Goal: Information Seeking & Learning: Learn about a topic

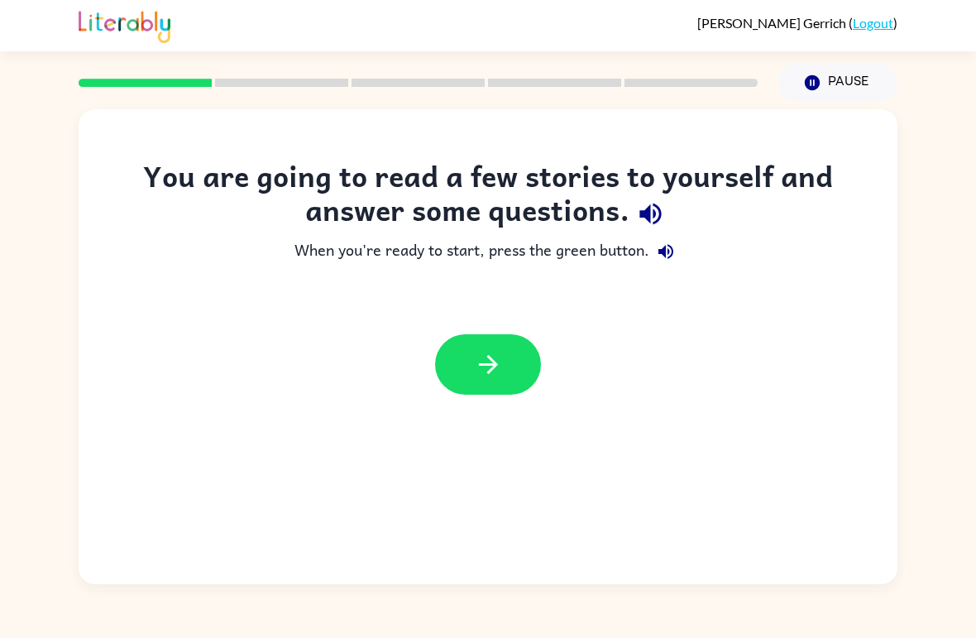
click at [436, 371] on button "button" at bounding box center [488, 364] width 106 height 60
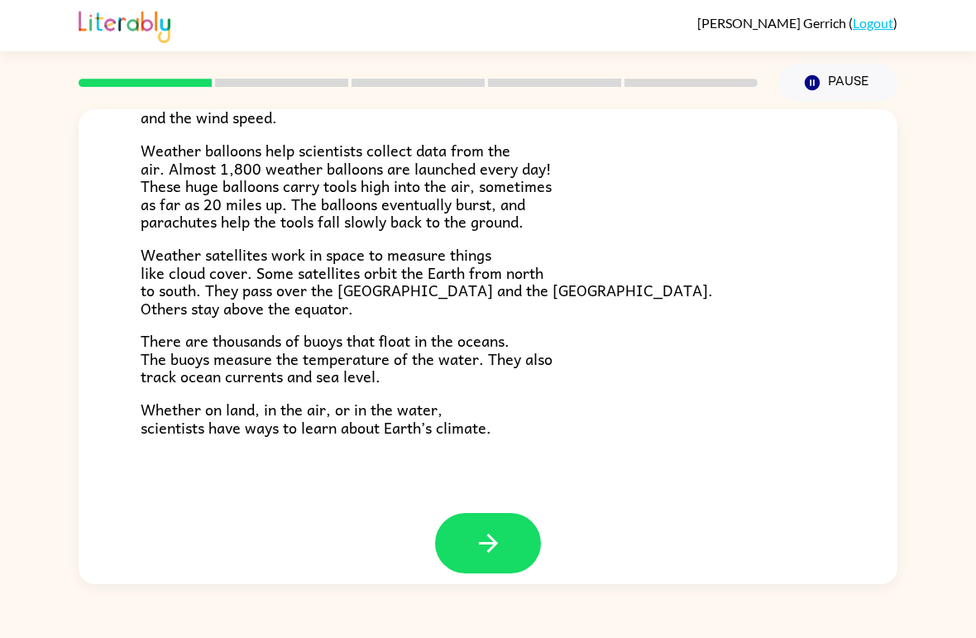
scroll to position [445, 0]
click at [512, 525] on button "button" at bounding box center [488, 544] width 106 height 60
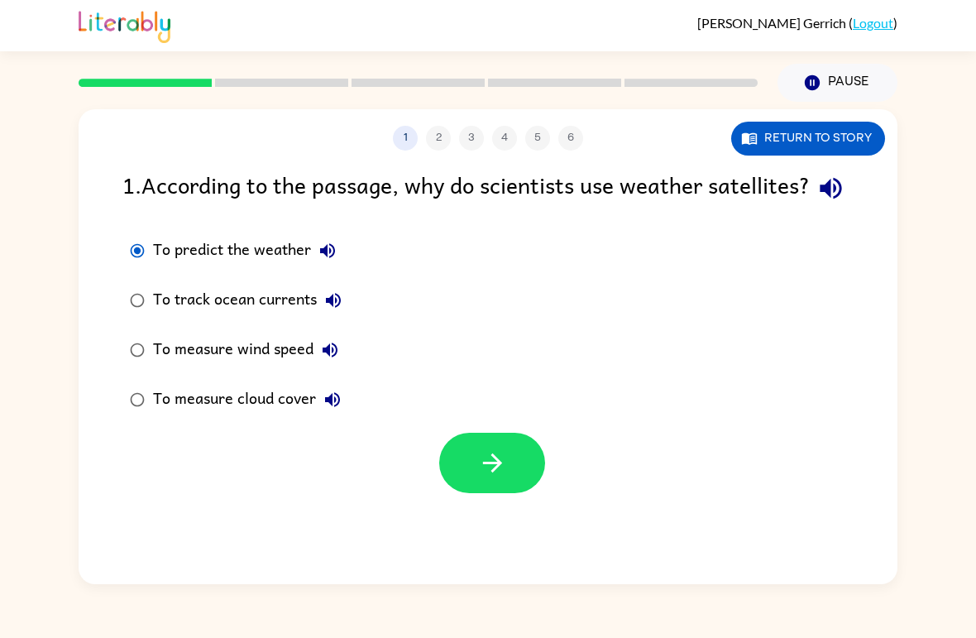
click at [510, 493] on button "button" at bounding box center [492, 463] width 106 height 60
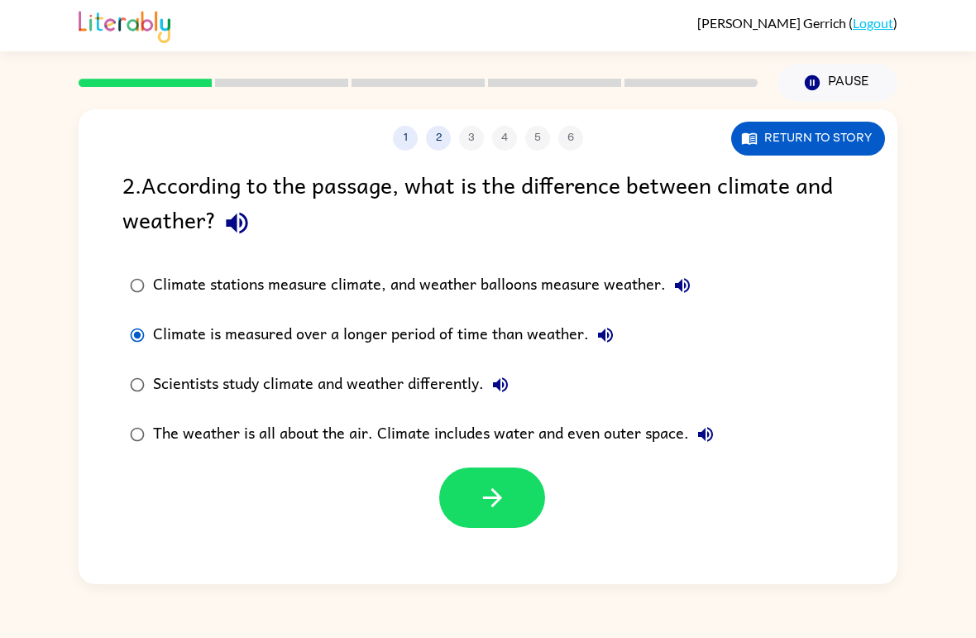
click at [838, 137] on button "Return to story" at bounding box center [808, 139] width 154 height 34
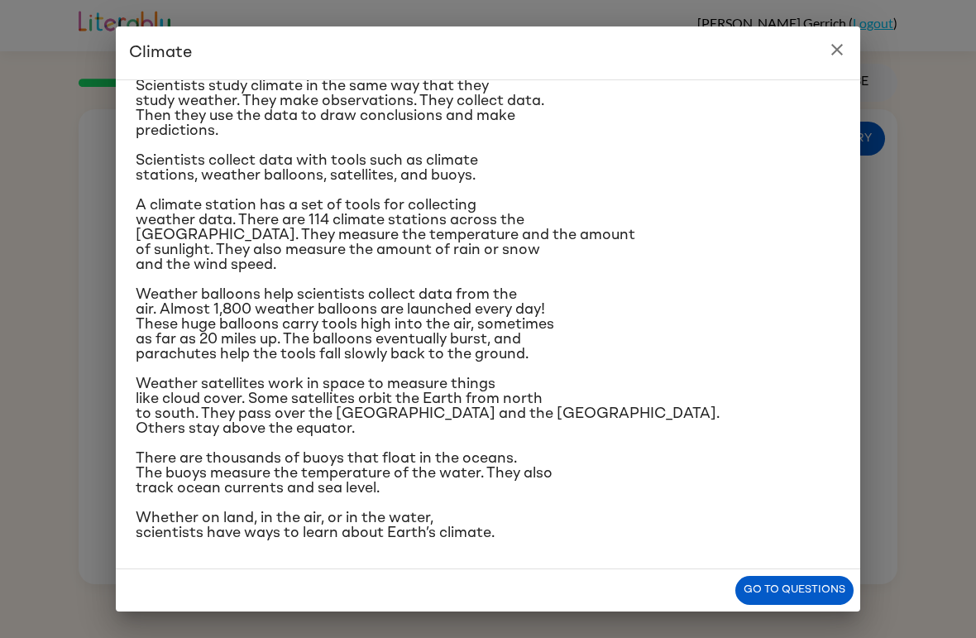
scroll to position [199, 0]
click at [834, 50] on icon "close" at bounding box center [837, 50] width 20 height 20
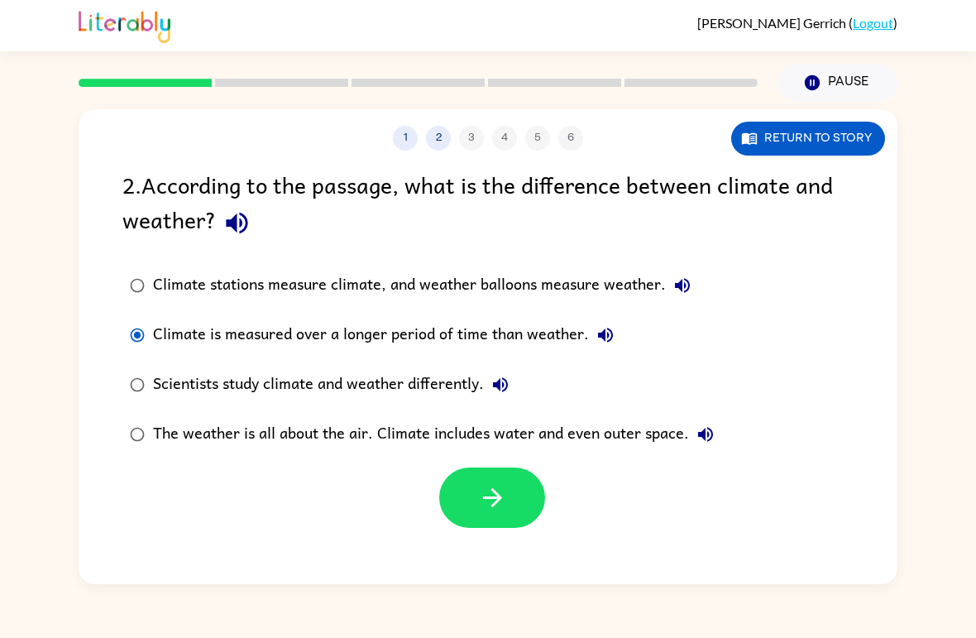
click at [788, 143] on button "Return to story" at bounding box center [808, 139] width 154 height 34
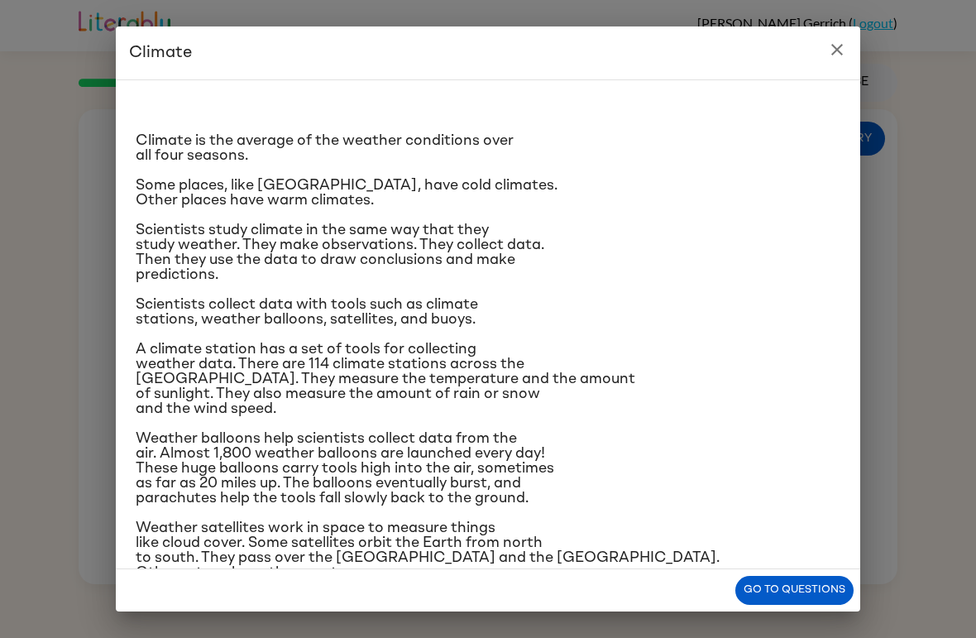
click at [844, 52] on icon "close" at bounding box center [837, 50] width 20 height 20
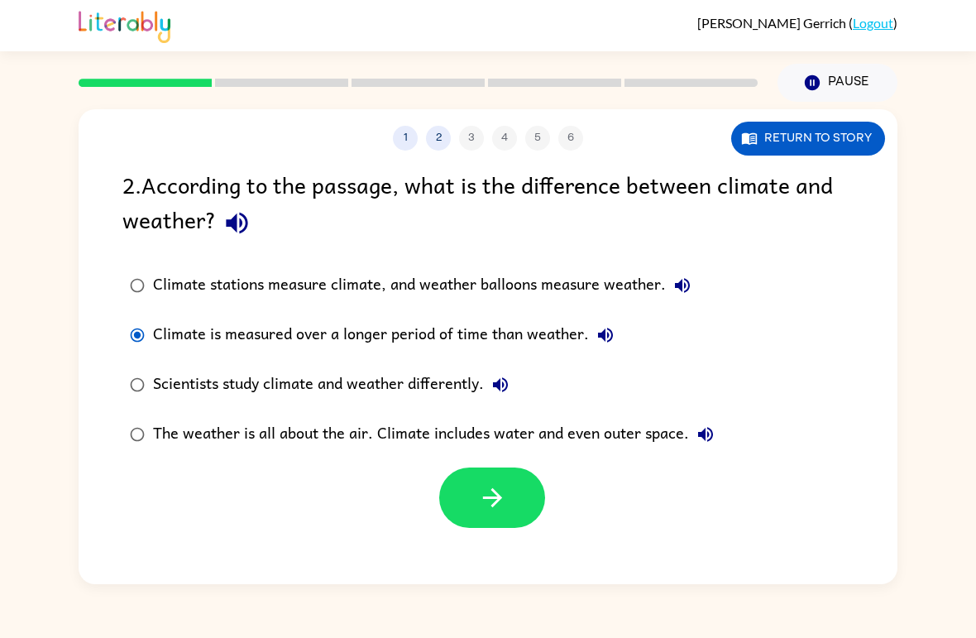
click at [496, 502] on icon "button" at bounding box center [491, 497] width 19 height 19
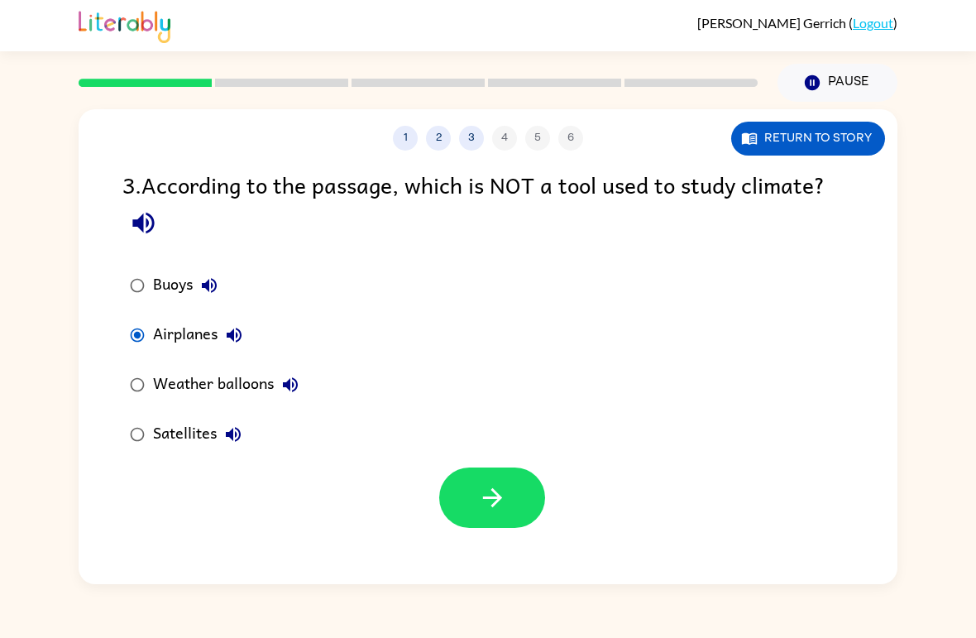
click at [482, 500] on icon "button" at bounding box center [492, 497] width 29 height 29
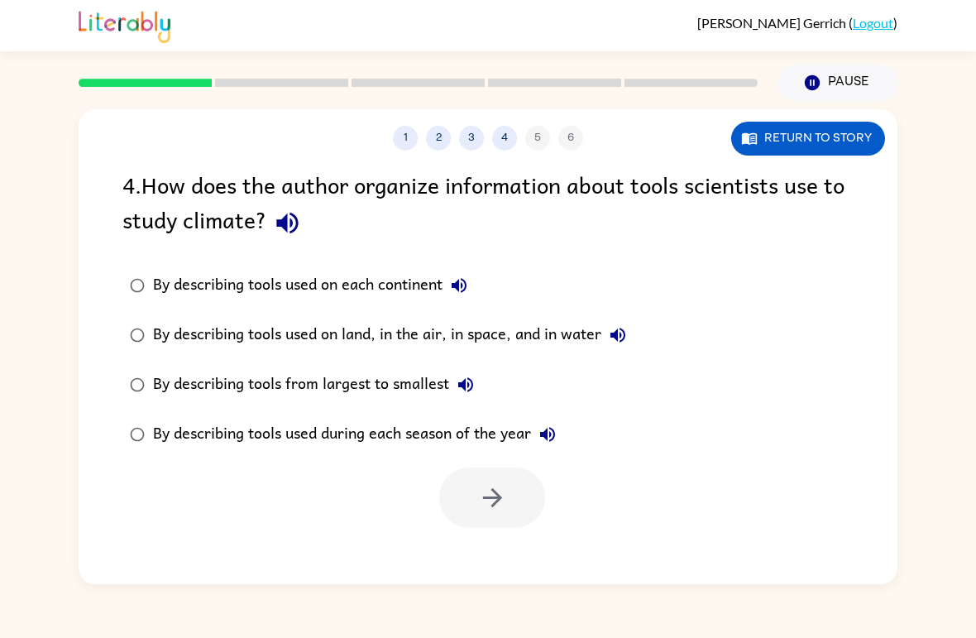
click at [840, 143] on button "Return to story" at bounding box center [808, 139] width 154 height 34
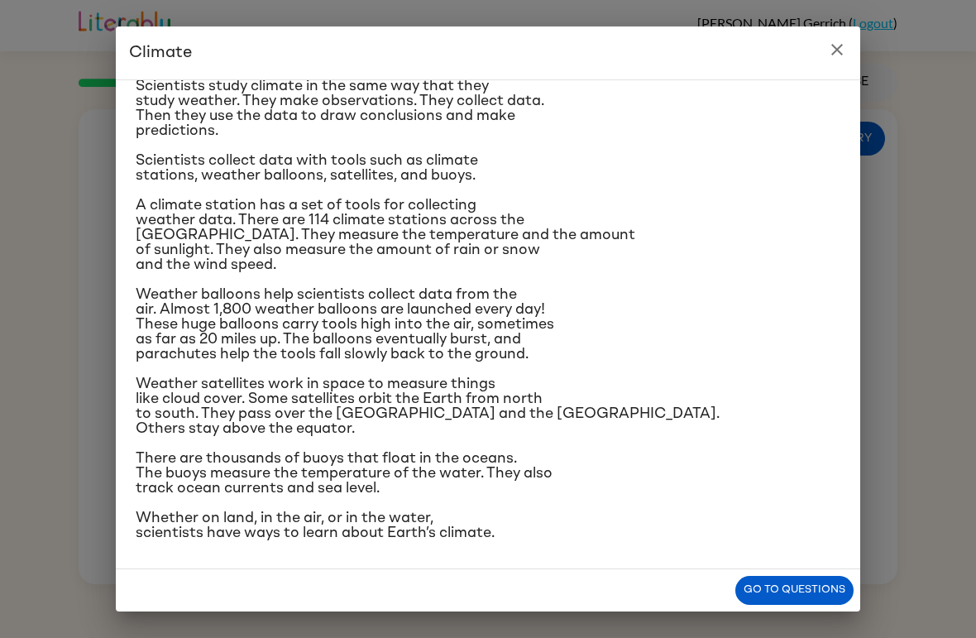
scroll to position [227, 0]
click at [832, 60] on button "close" at bounding box center [837, 49] width 33 height 33
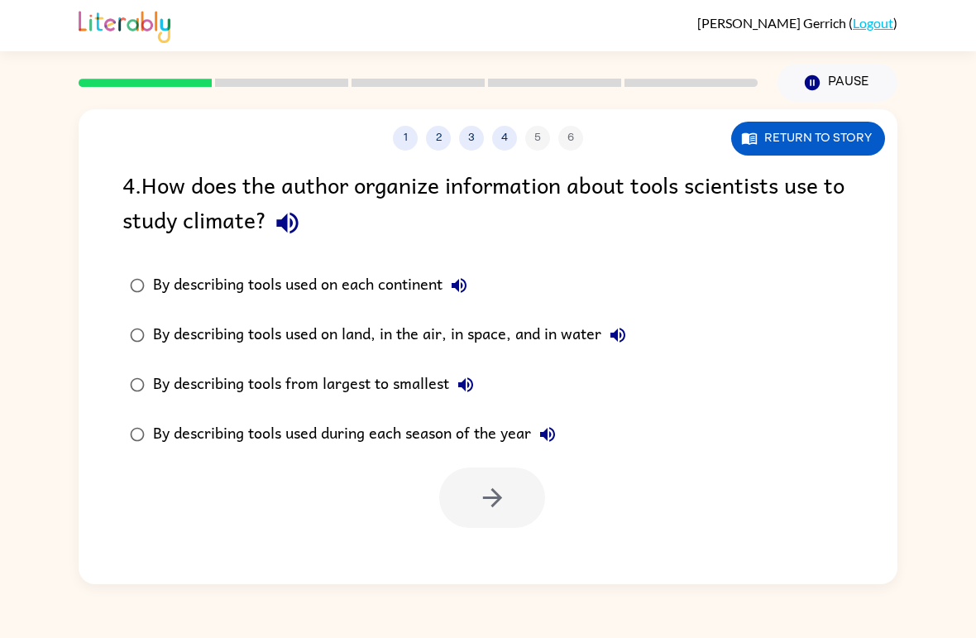
click at [818, 142] on button "Return to story" at bounding box center [808, 139] width 154 height 34
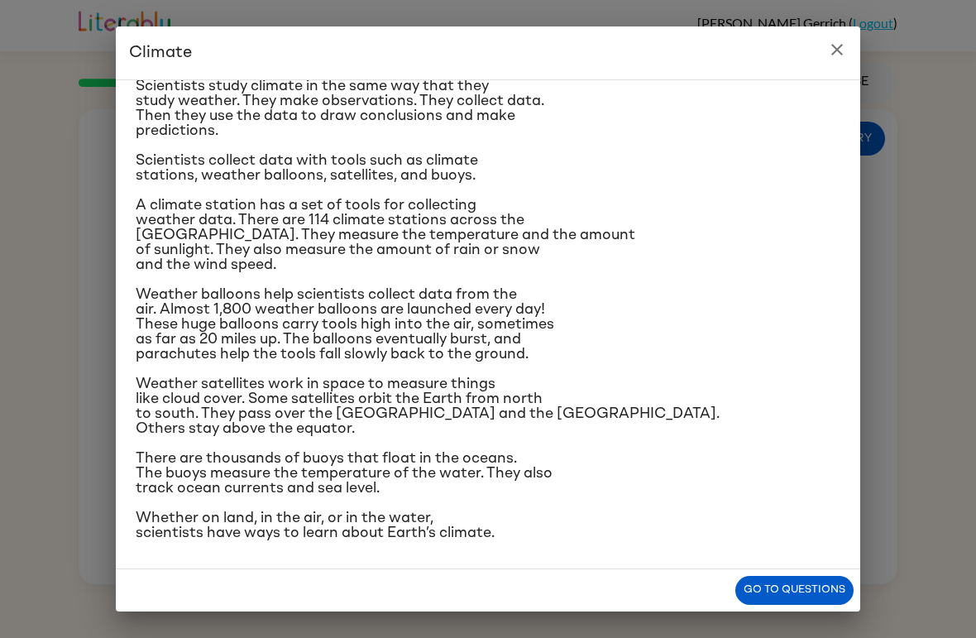
scroll to position [242, 0]
click at [838, 79] on div "Climate is the average of the weather conditions over all four seasons. Some pl…" at bounding box center [488, 324] width 744 height 490
click at [837, 79] on div "Climate is the average of the weather conditions over all four seasons. Some pl…" at bounding box center [488, 324] width 744 height 490
click at [836, 34] on button "close" at bounding box center [837, 49] width 33 height 33
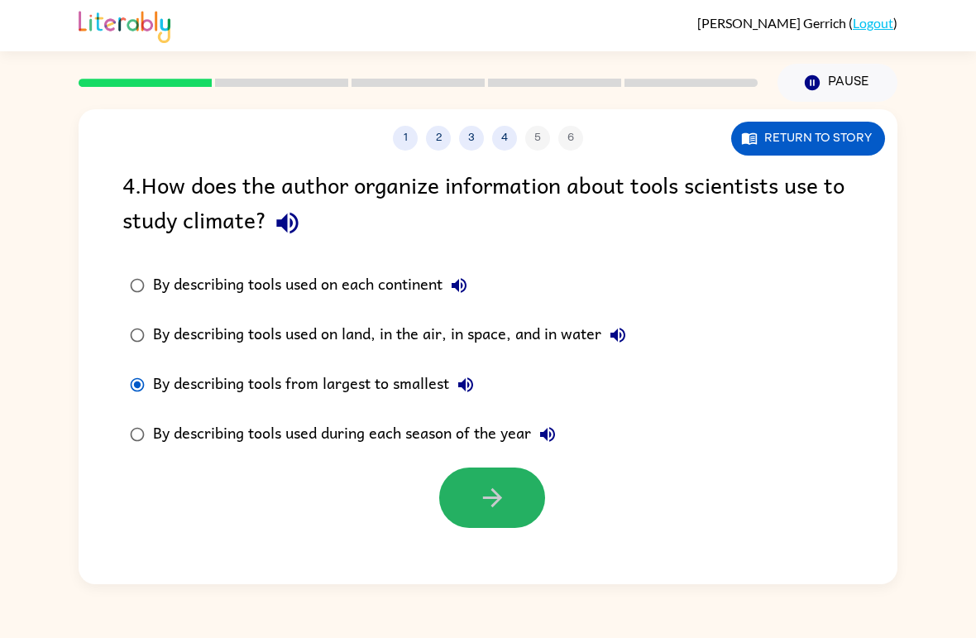
click at [502, 500] on icon "button" at bounding box center [492, 497] width 29 height 29
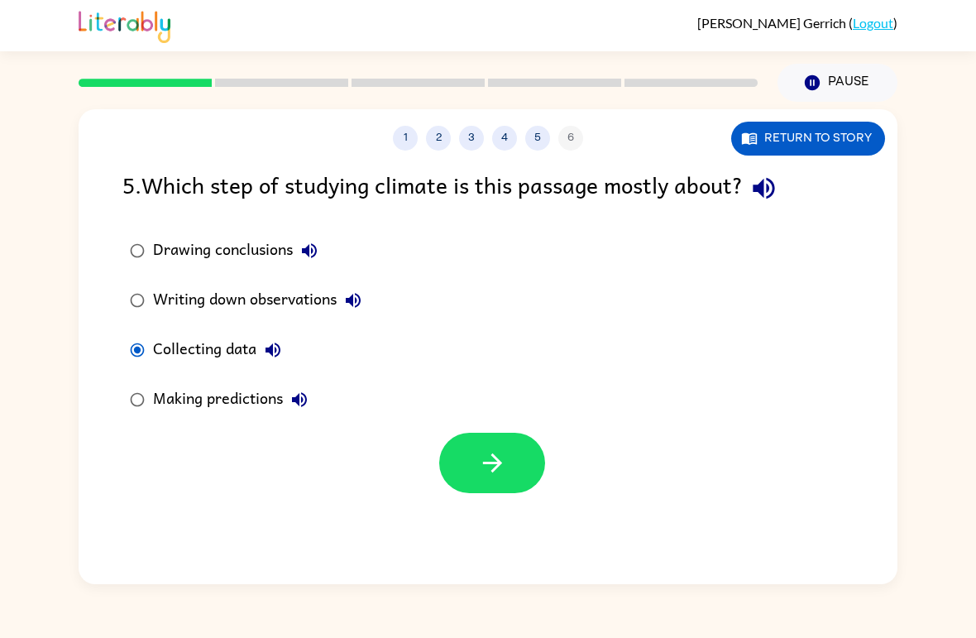
click at [520, 460] on button "button" at bounding box center [492, 463] width 106 height 60
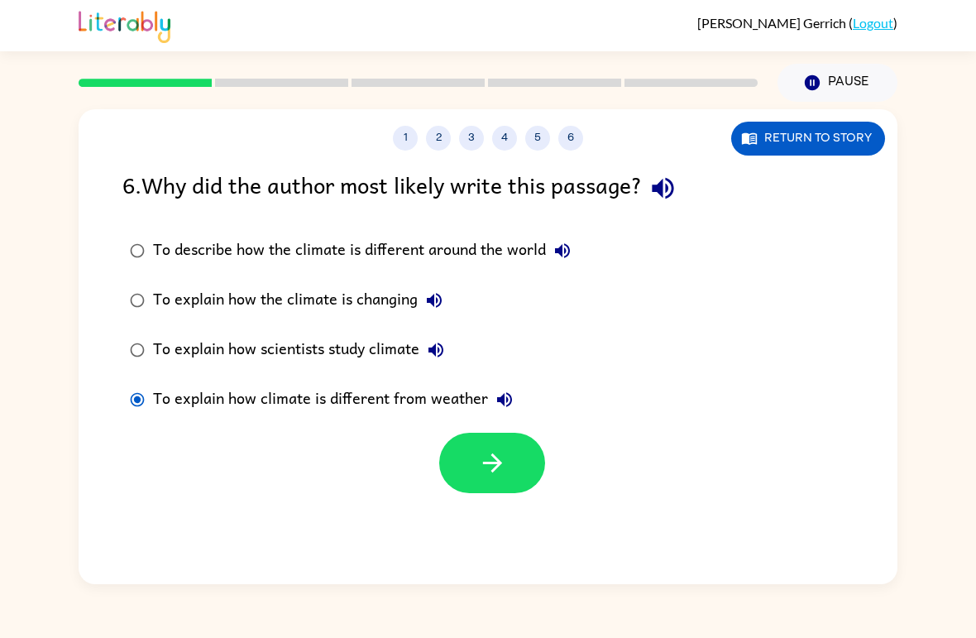
click at [501, 470] on icon "button" at bounding box center [492, 462] width 29 height 29
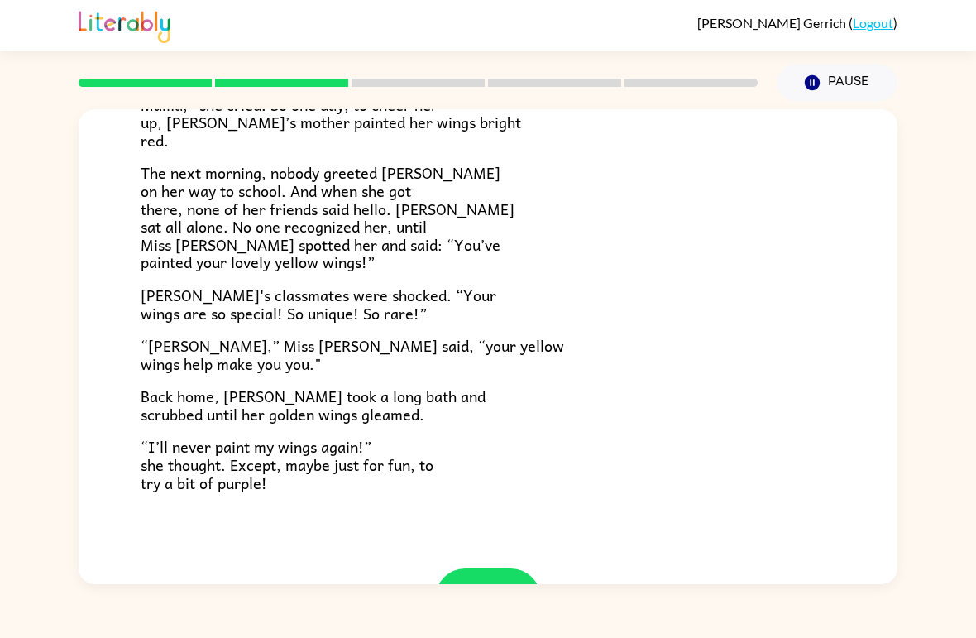
scroll to position [403, 0]
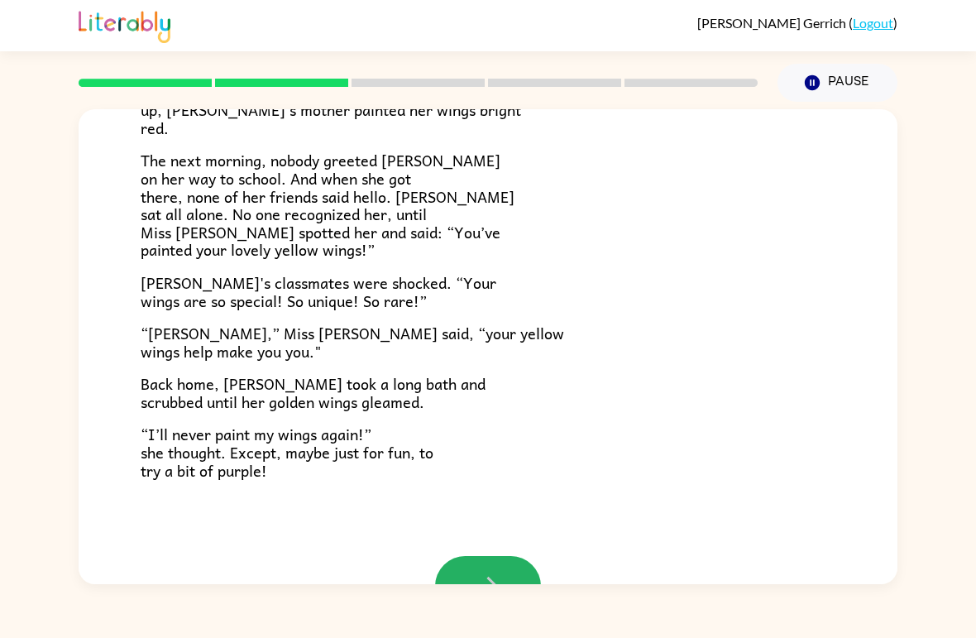
click at [472, 556] on button "button" at bounding box center [488, 586] width 106 height 60
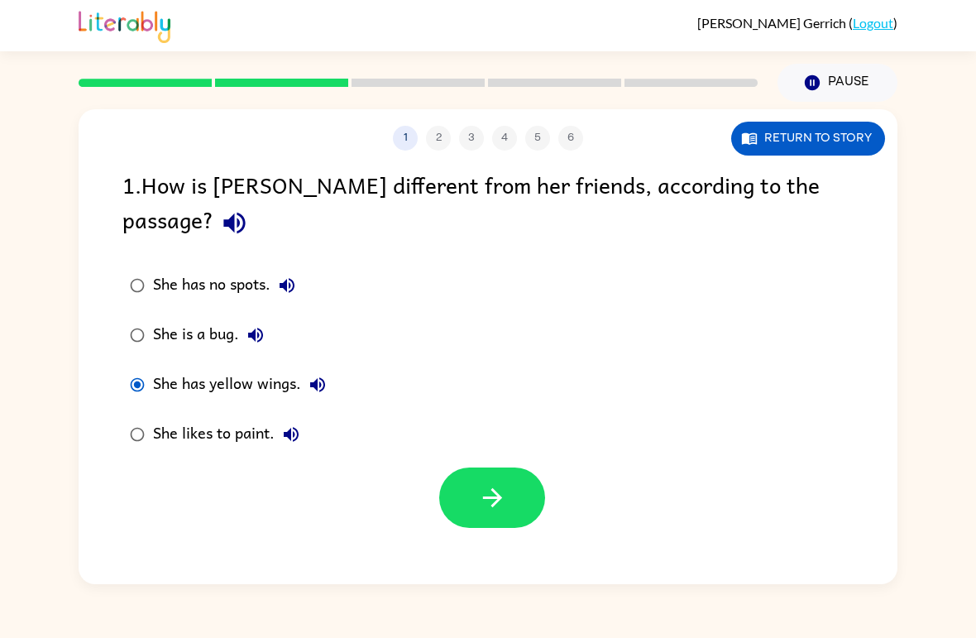
click at [458, 467] on button "button" at bounding box center [492, 497] width 106 height 60
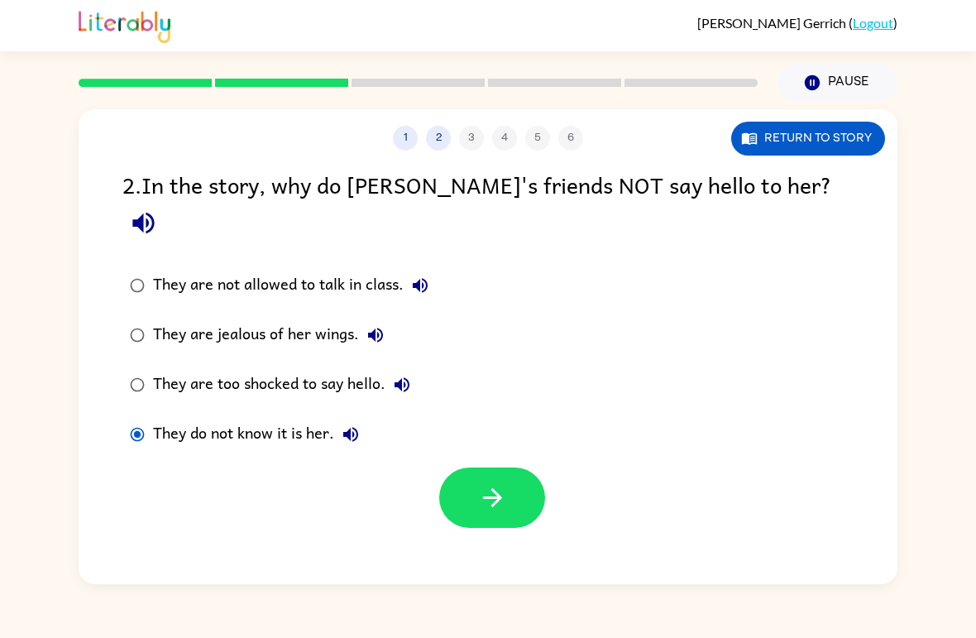
click at [500, 483] on icon "button" at bounding box center [492, 497] width 29 height 29
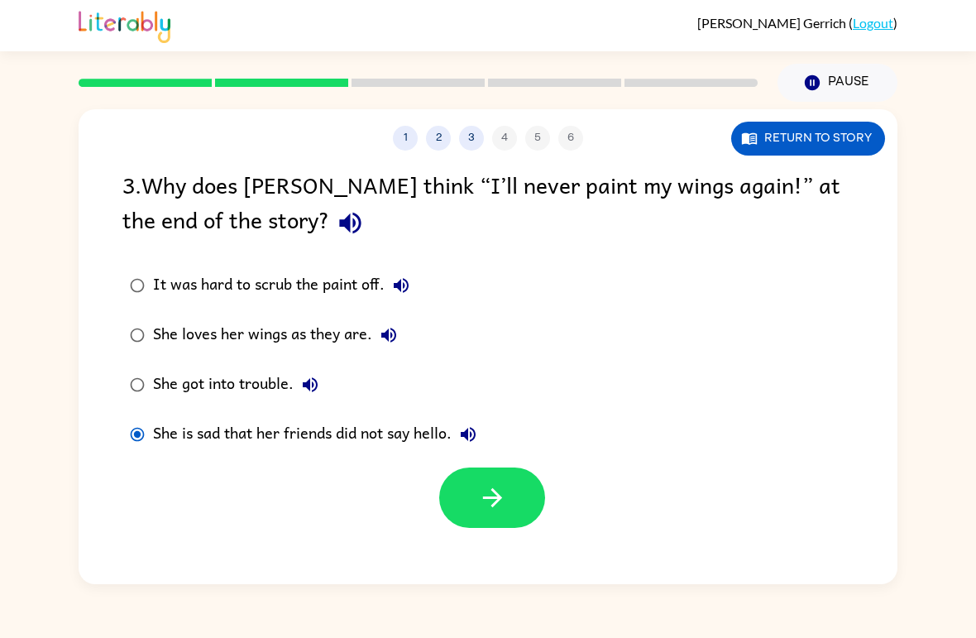
click at [529, 484] on button "button" at bounding box center [492, 497] width 106 height 60
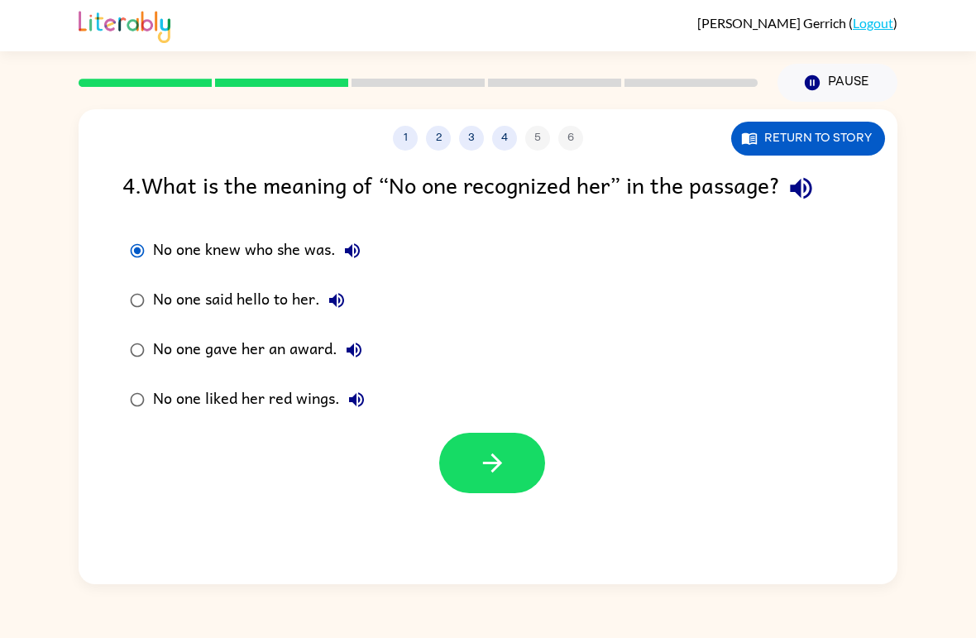
click at [506, 480] on button "button" at bounding box center [492, 463] width 106 height 60
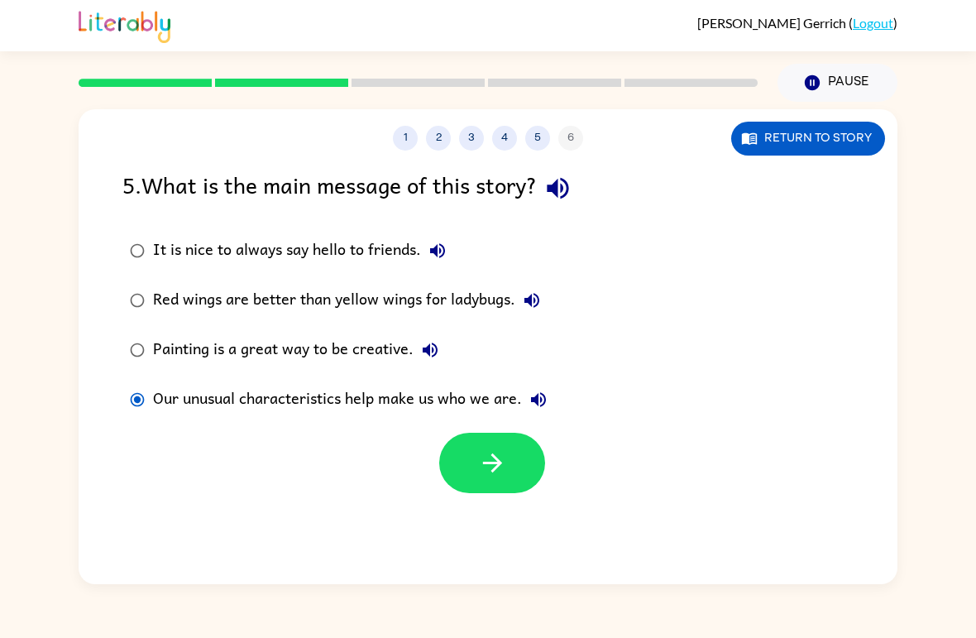
click at [505, 468] on icon "button" at bounding box center [492, 462] width 29 height 29
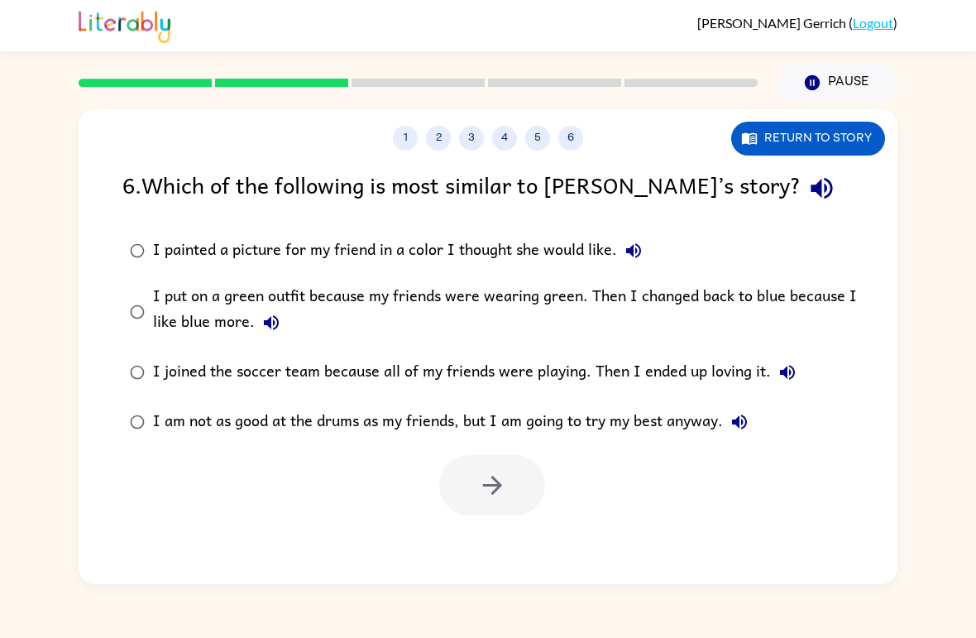
click at [113, 313] on label "I put on a green outfit because my friends were wearing green. Then I changed b…" at bounding box center [498, 311] width 771 height 72
click at [519, 493] on button "button" at bounding box center [492, 485] width 106 height 60
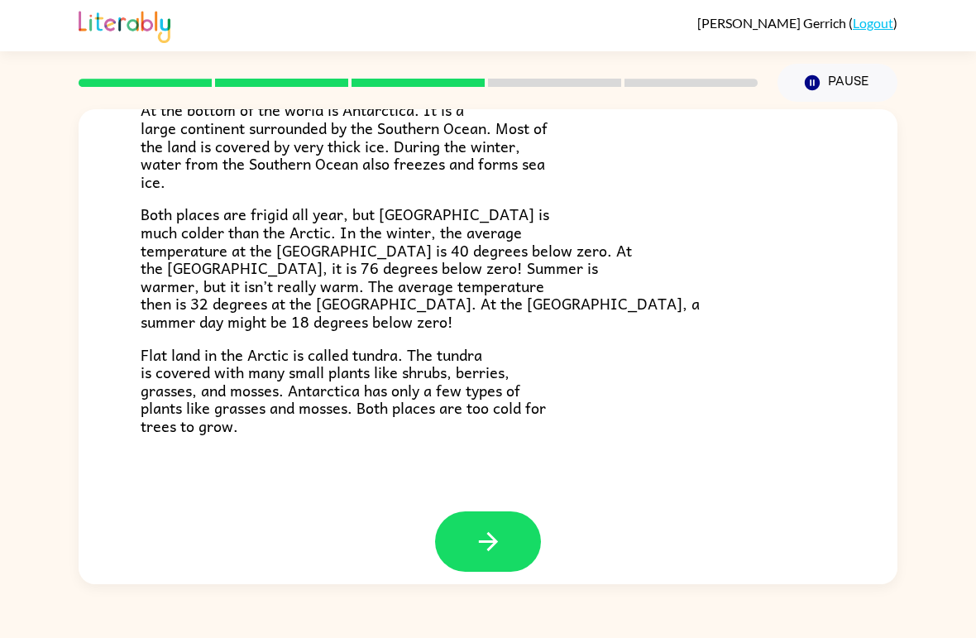
scroll to position [333, 0]
click at [492, 538] on icon "button" at bounding box center [488, 542] width 29 height 29
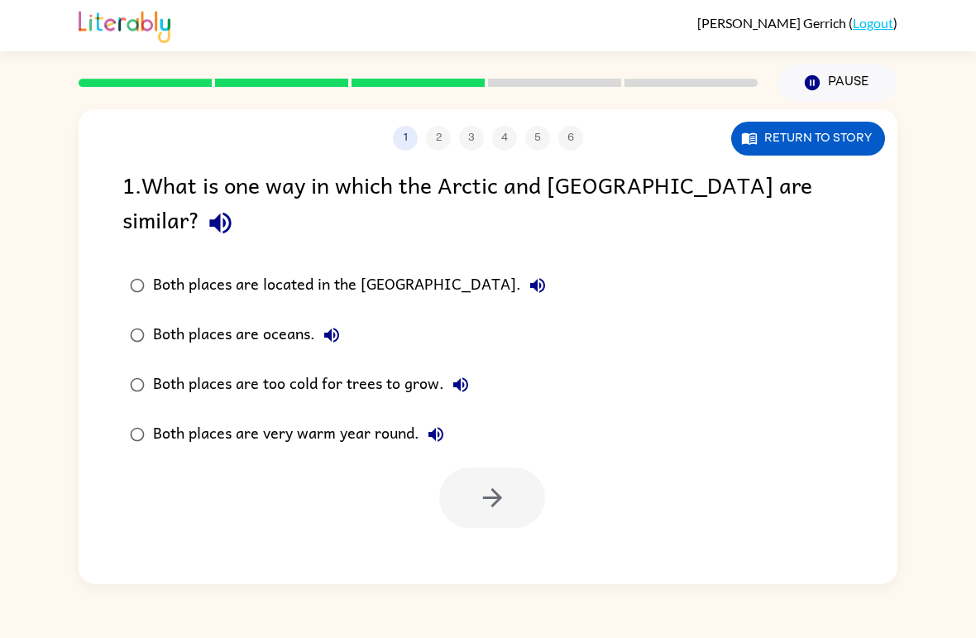
scroll to position [0, 0]
click at [518, 467] on button "button" at bounding box center [492, 497] width 106 height 60
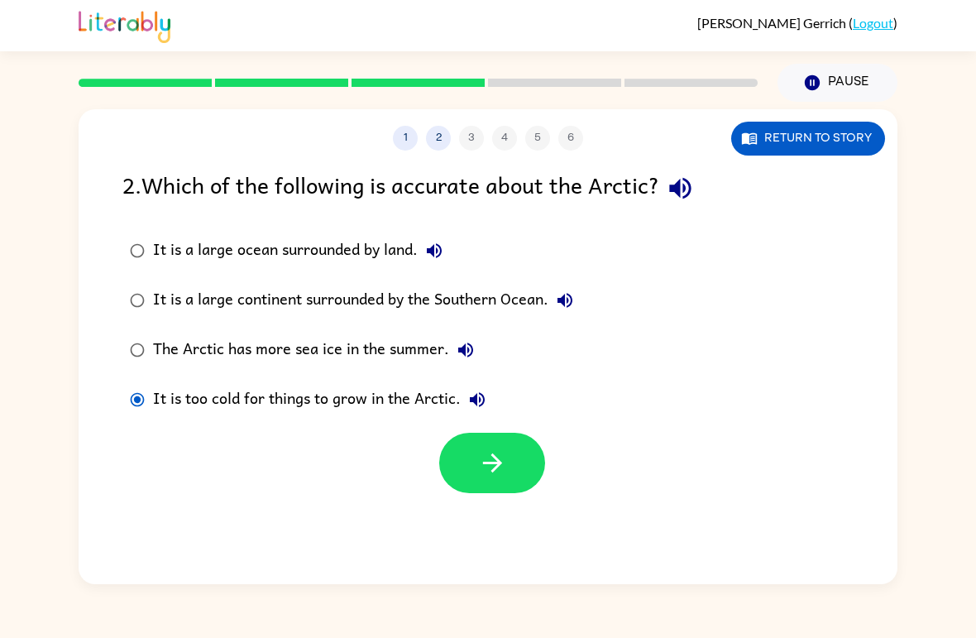
click at [480, 462] on icon "button" at bounding box center [492, 462] width 29 height 29
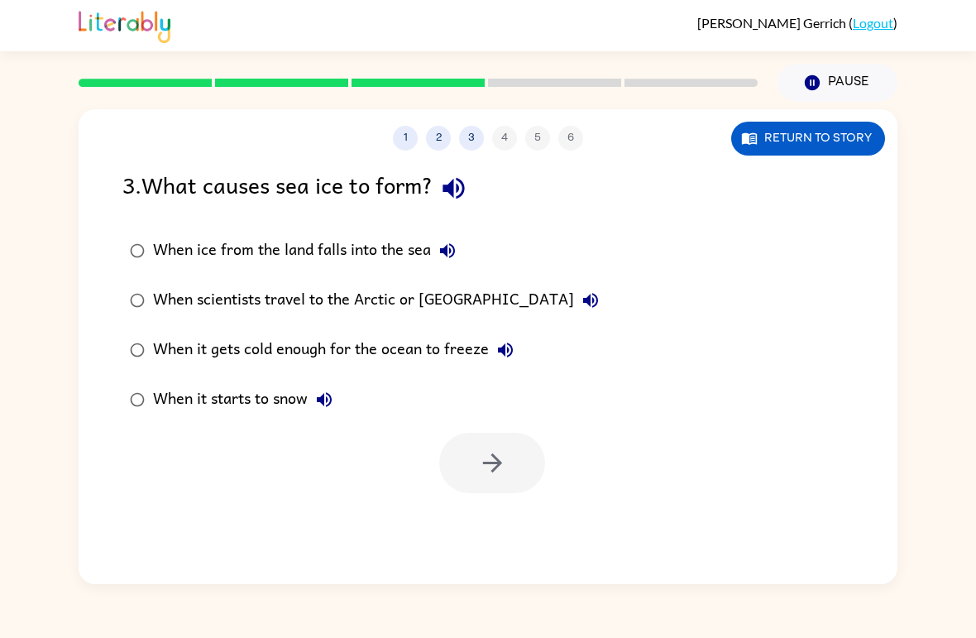
click at [840, 131] on button "Return to story" at bounding box center [808, 139] width 154 height 34
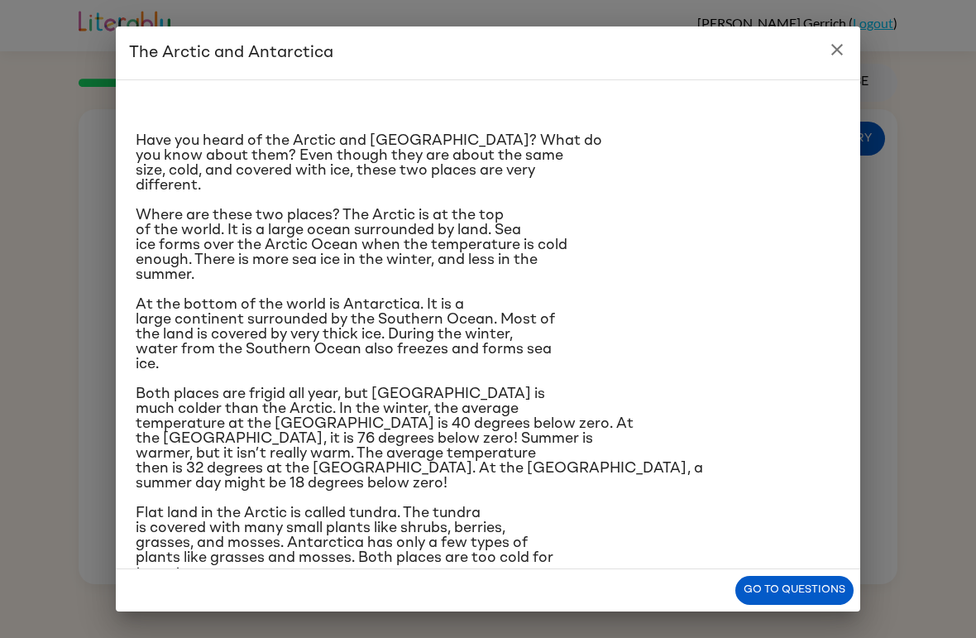
click at [844, 49] on icon "close" at bounding box center [837, 50] width 20 height 20
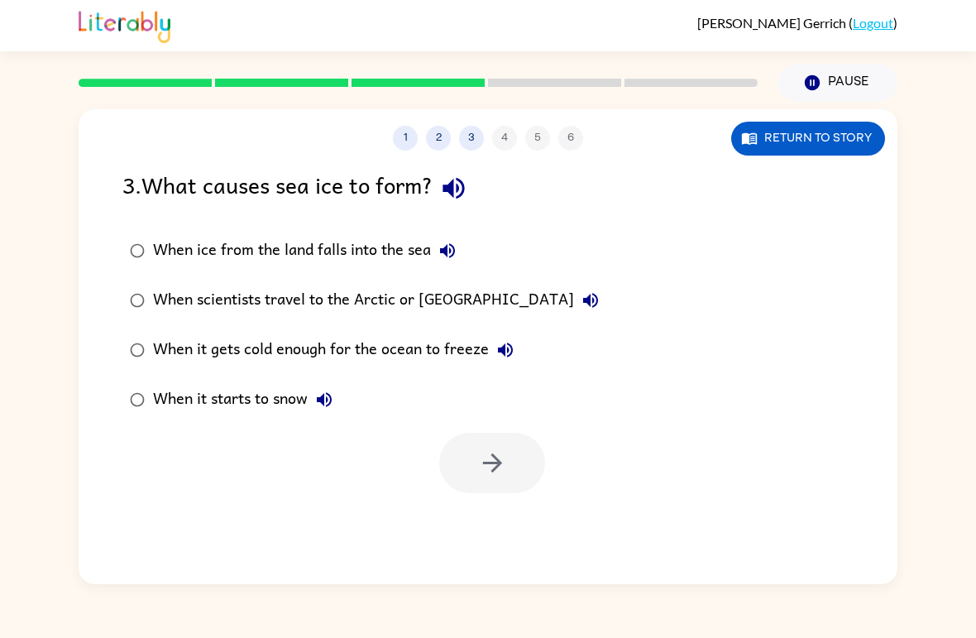
click at [799, 151] on button "Return to story" at bounding box center [808, 139] width 154 height 34
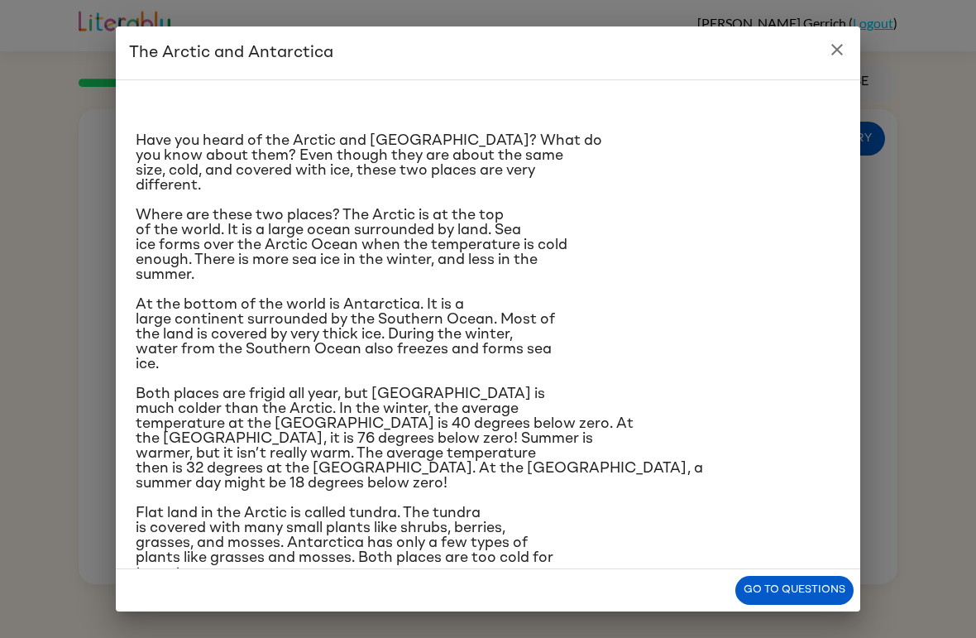
click at [823, 60] on h2 "The Arctic and Antarctica" at bounding box center [488, 52] width 744 height 53
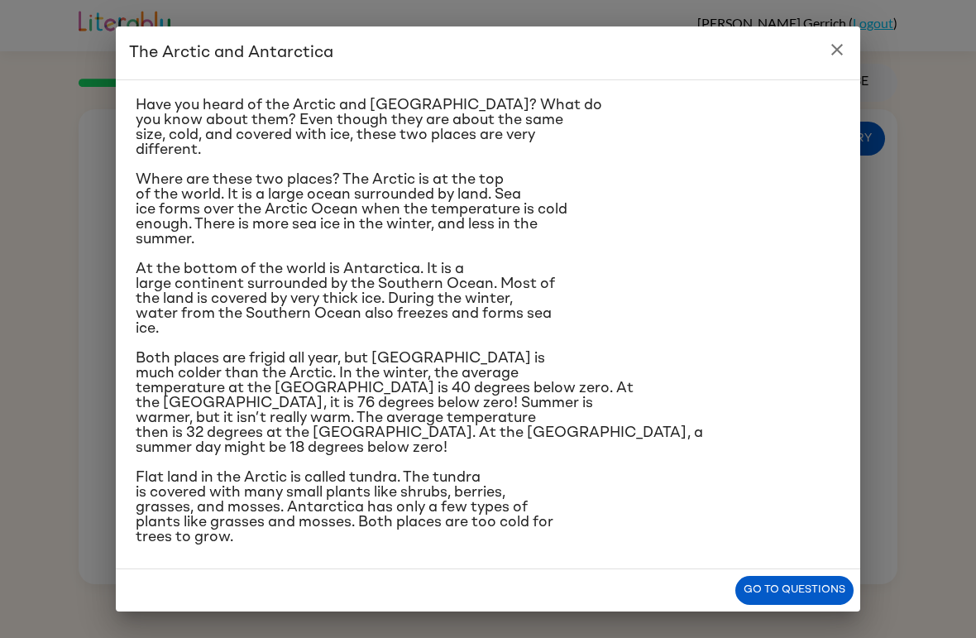
scroll to position [35, 0]
click at [846, 50] on icon "close" at bounding box center [837, 50] width 20 height 20
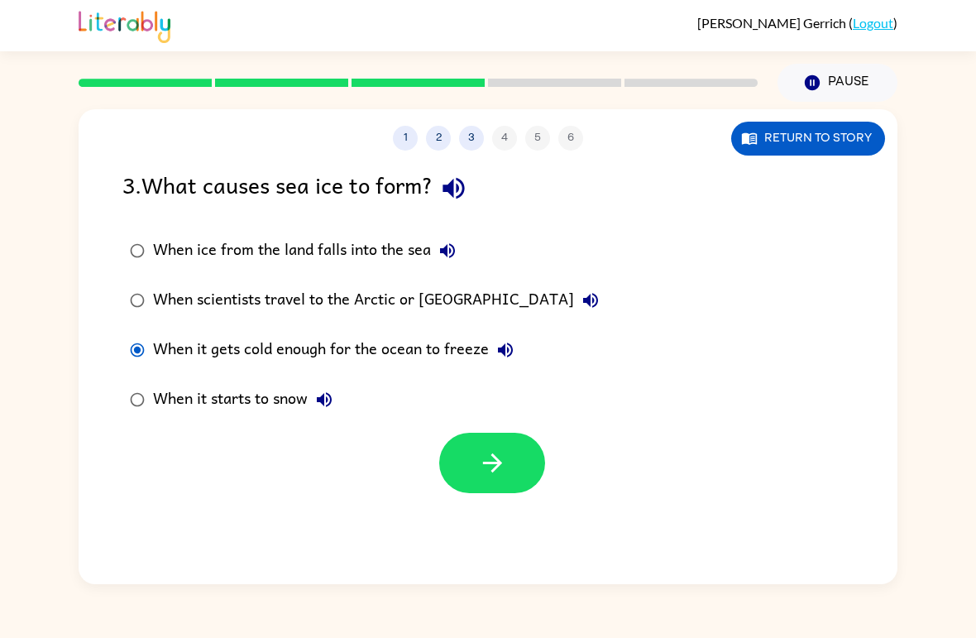
click at [494, 477] on icon "button" at bounding box center [492, 462] width 29 height 29
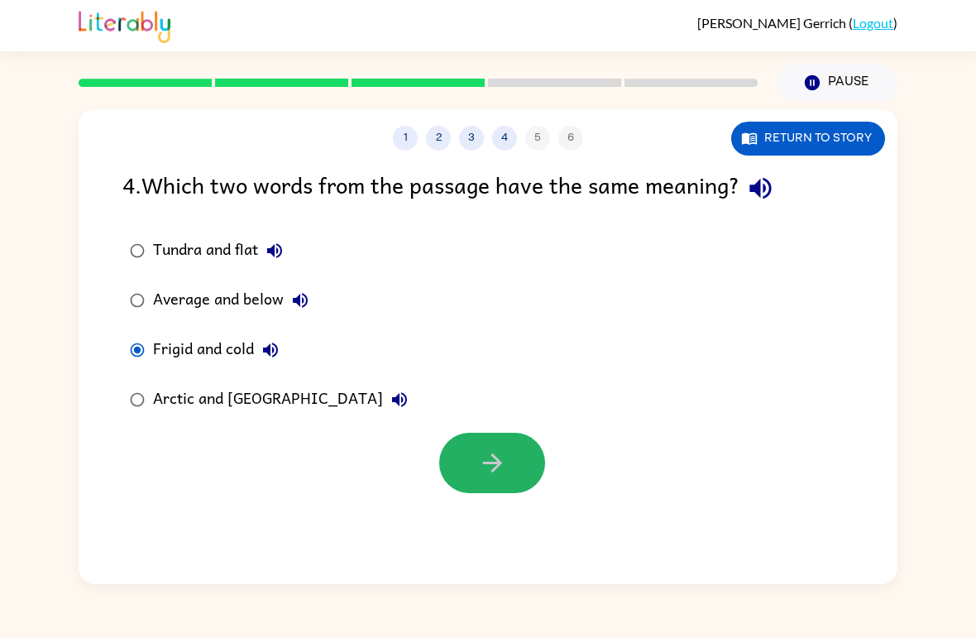
click at [504, 462] on icon "button" at bounding box center [492, 462] width 29 height 29
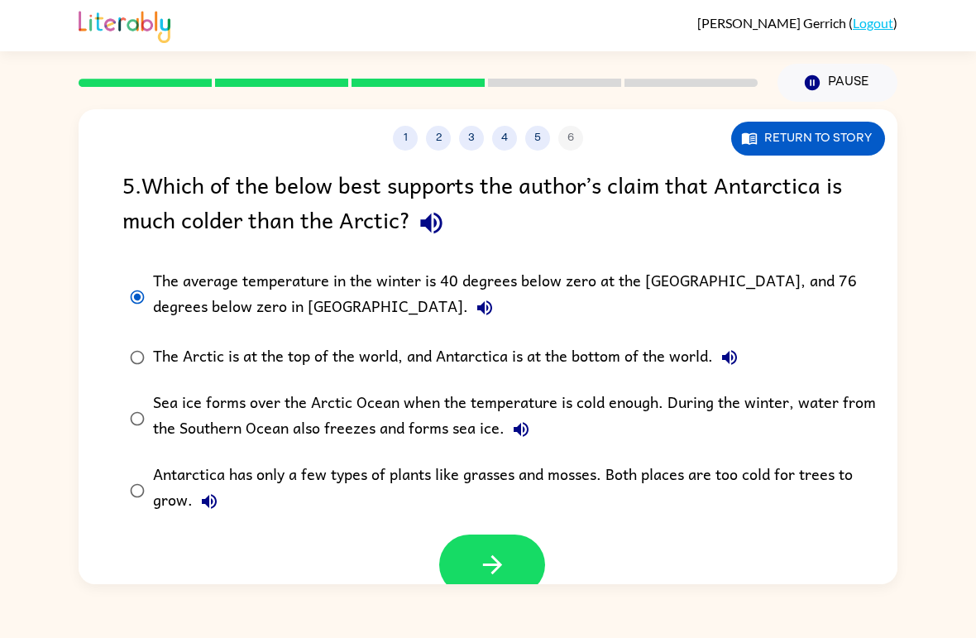
click at [505, 560] on icon "button" at bounding box center [492, 564] width 29 height 29
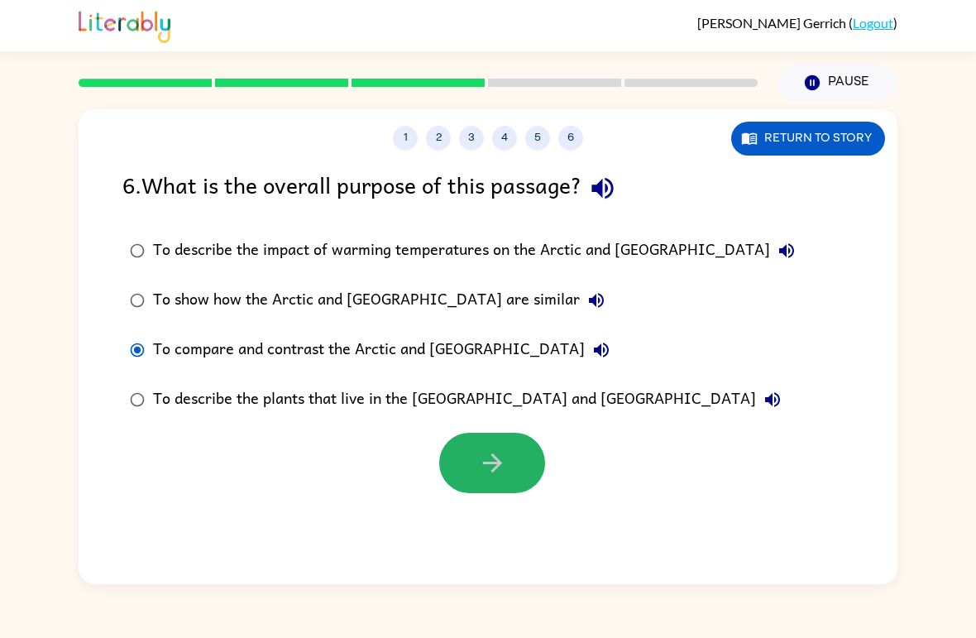
click at [474, 473] on button "button" at bounding box center [492, 463] width 106 height 60
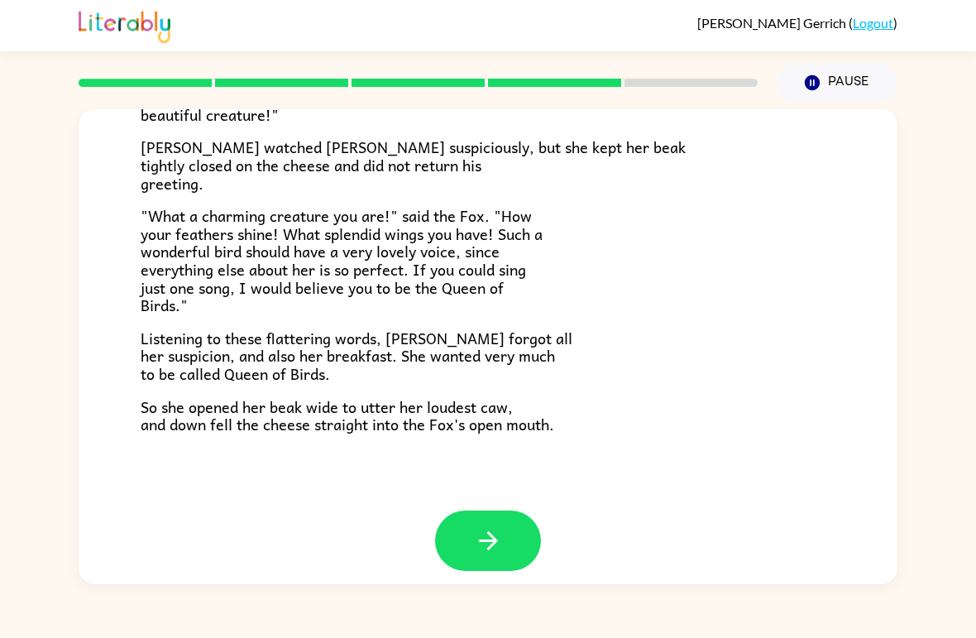
scroll to position [311, 0]
click at [936, 529] on div "The Fox and the Crow One bright morning as [PERSON_NAME] was following his shar…" at bounding box center [488, 343] width 976 height 482
click at [471, 521] on button "button" at bounding box center [488, 541] width 106 height 60
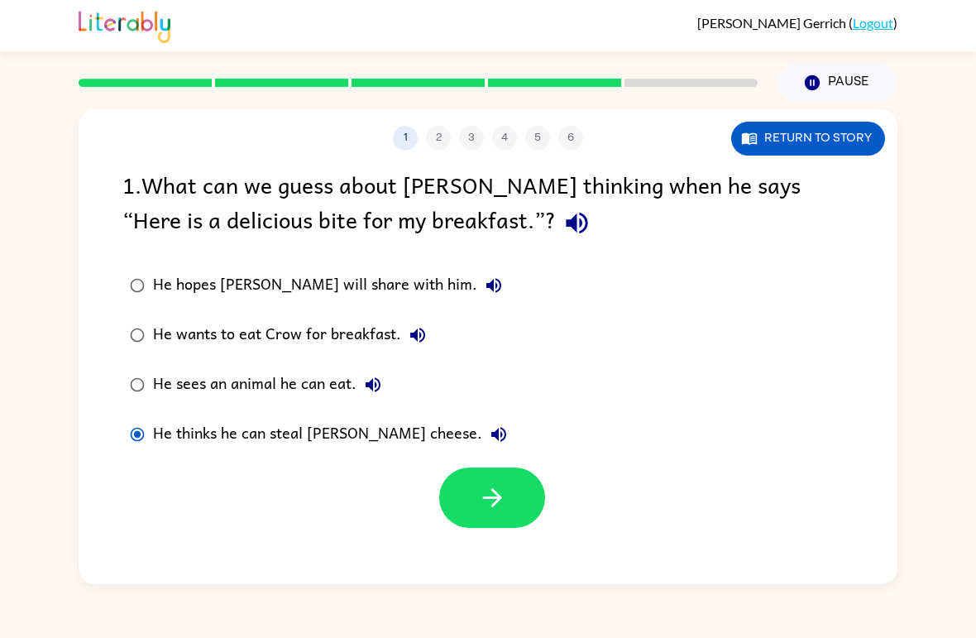
click at [454, 500] on button "button" at bounding box center [492, 497] width 106 height 60
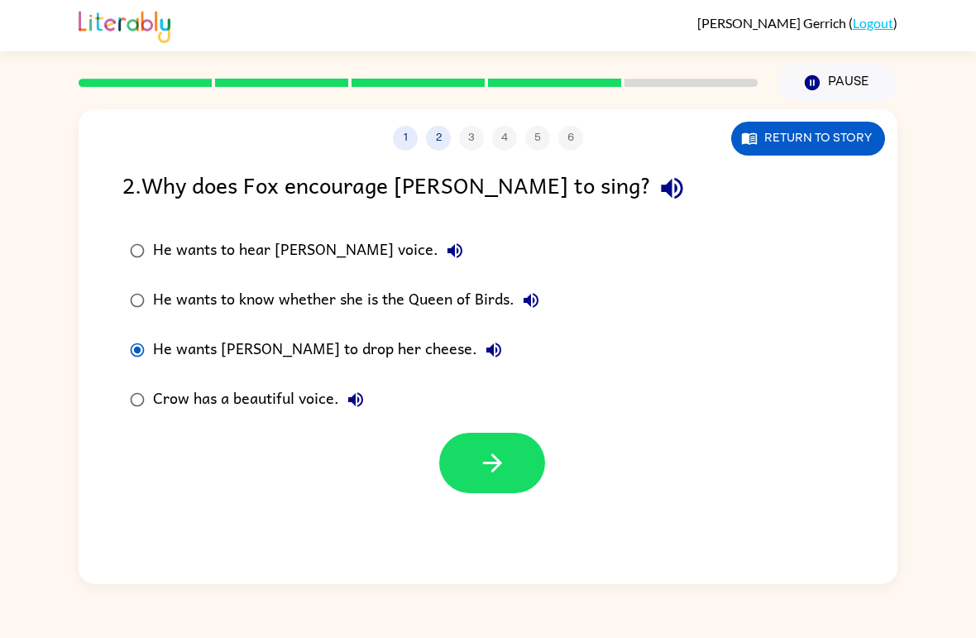
click at [510, 458] on button "button" at bounding box center [492, 463] width 106 height 60
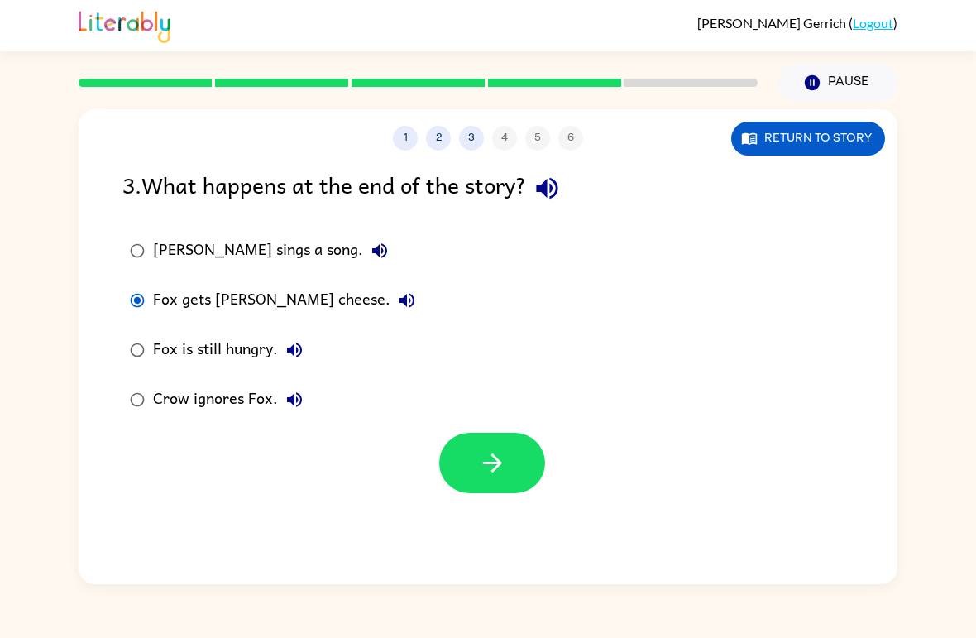
click at [491, 469] on icon "button" at bounding box center [492, 462] width 29 height 29
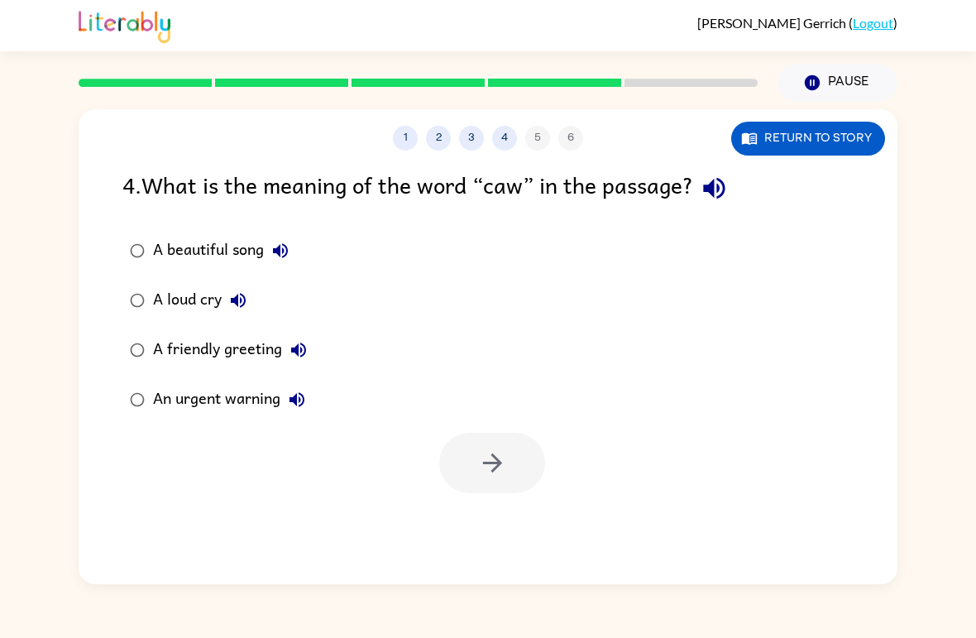
click at [819, 133] on button "Return to story" at bounding box center [808, 139] width 154 height 34
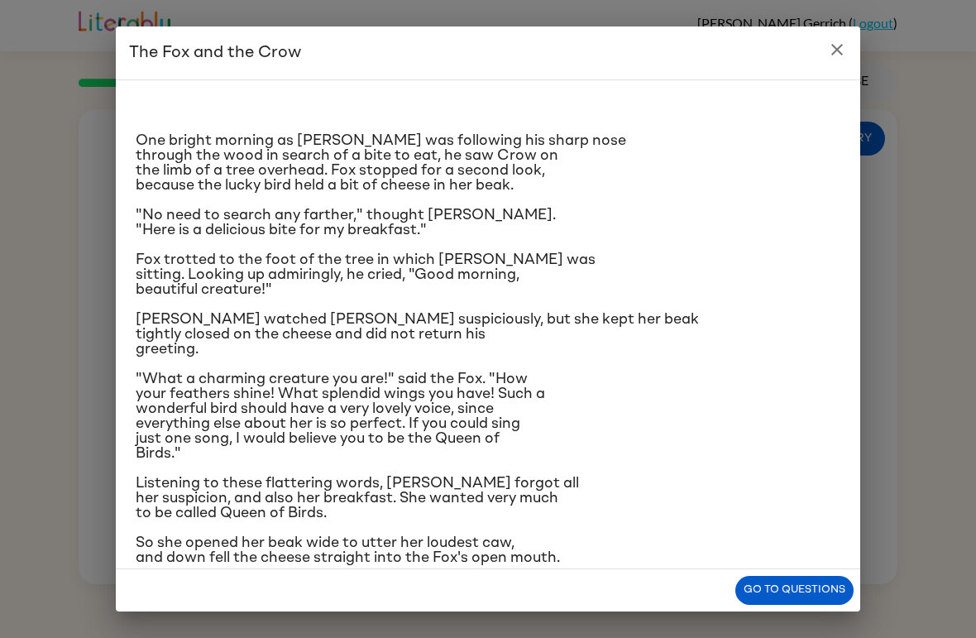
click at [812, 593] on button "Go to questions" at bounding box center [794, 590] width 118 height 29
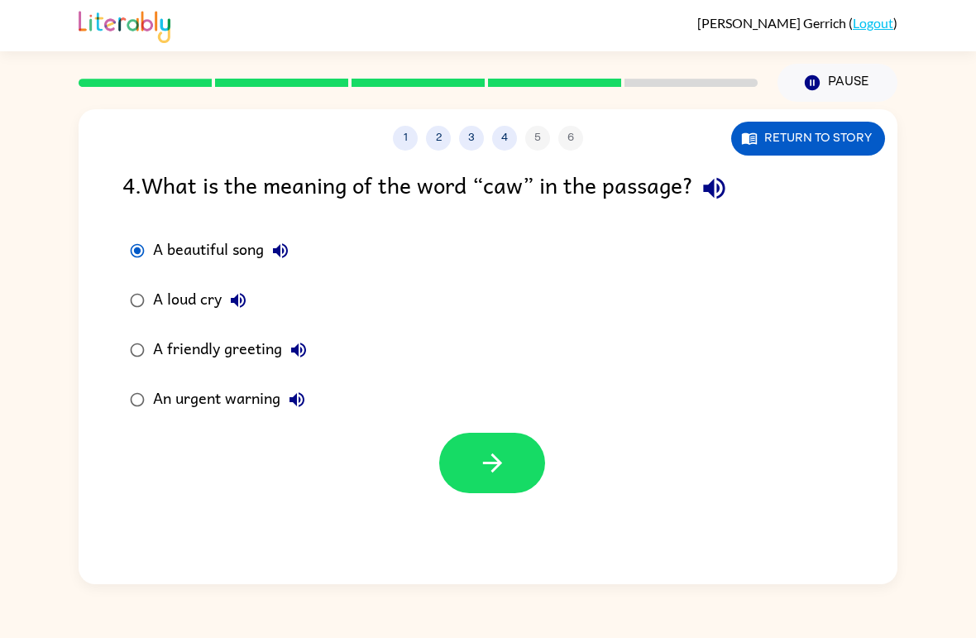
click at [500, 469] on icon "button" at bounding box center [492, 462] width 29 height 29
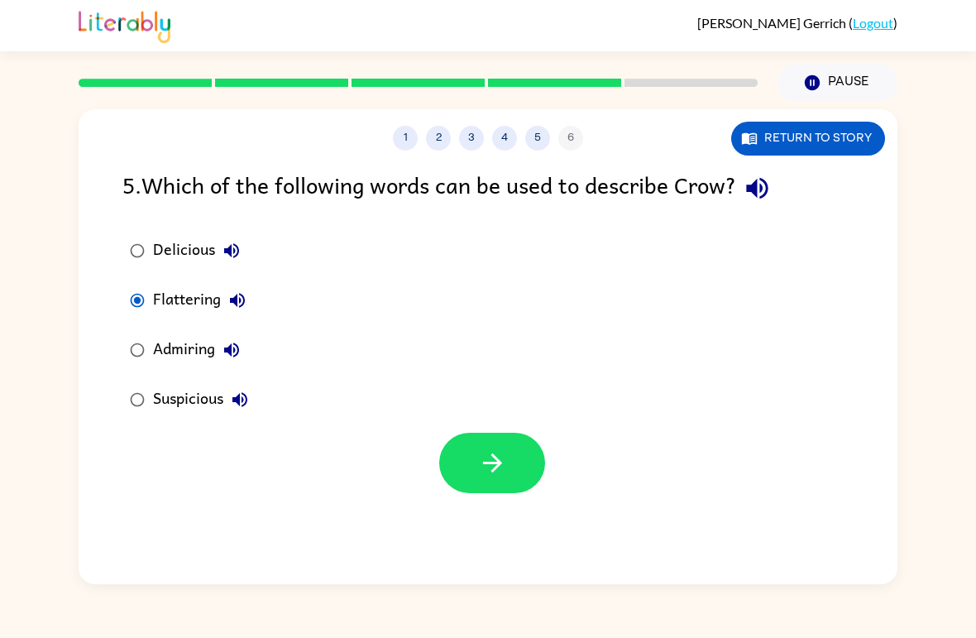
click at [483, 468] on icon "button" at bounding box center [492, 462] width 29 height 29
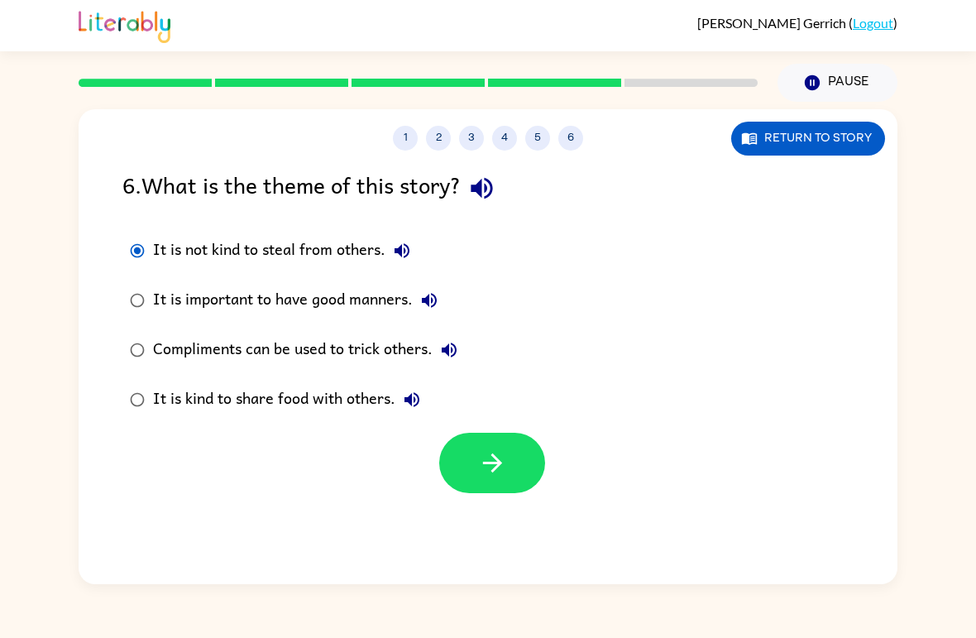
click at [538, 479] on button "button" at bounding box center [492, 463] width 106 height 60
